Goal: Task Accomplishment & Management: Manage account settings

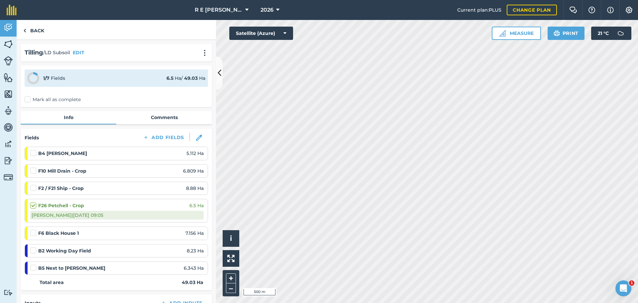
click at [35, 185] on label at bounding box center [34, 185] width 8 height 0
click at [35, 189] on input "checkbox" at bounding box center [32, 187] width 4 height 4
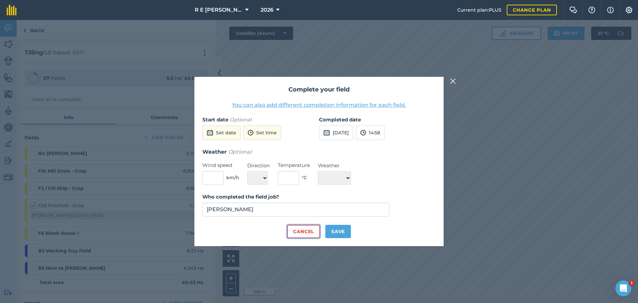
click at [306, 229] on button "Cancel" at bounding box center [303, 231] width 33 height 13
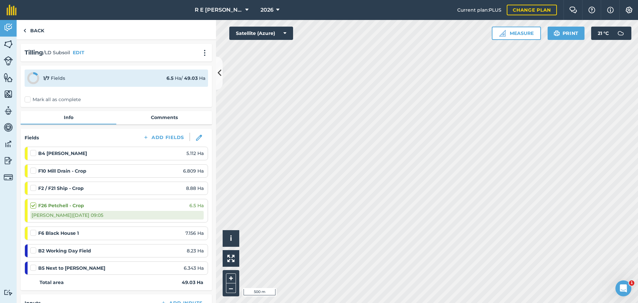
click at [33, 185] on label at bounding box center [34, 185] width 8 height 0
click at [33, 189] on input "checkbox" at bounding box center [32, 187] width 4 height 4
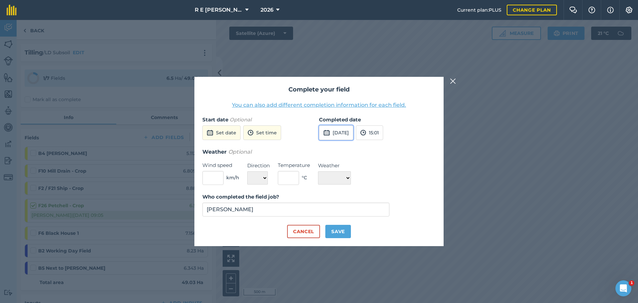
click at [336, 135] on button "[DATE]" at bounding box center [336, 132] width 34 height 15
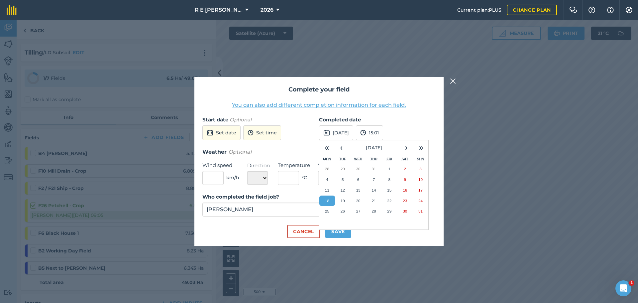
click at [372, 235] on div "Cancel Save" at bounding box center [318, 231] width 233 height 13
click at [328, 202] on abbr "18" at bounding box center [327, 200] width 4 height 4
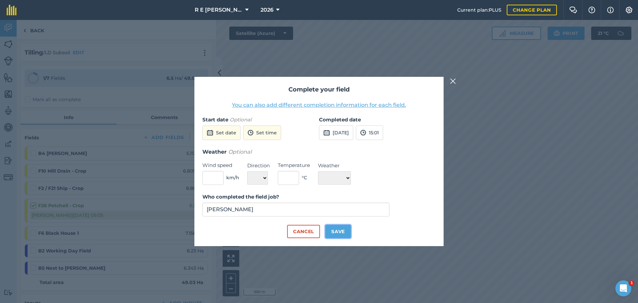
click at [342, 233] on button "Save" at bounding box center [338, 231] width 26 height 13
checkbox input "true"
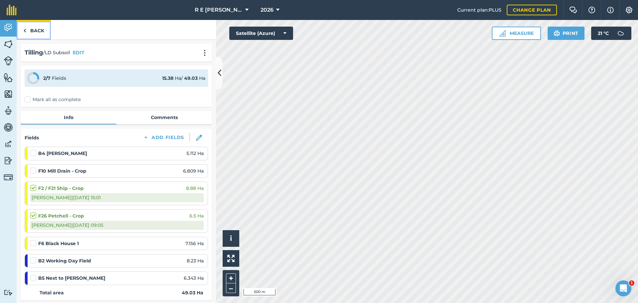
click at [38, 33] on link "Back" at bounding box center [34, 30] width 34 height 20
